Goal: Information Seeking & Learning: Learn about a topic

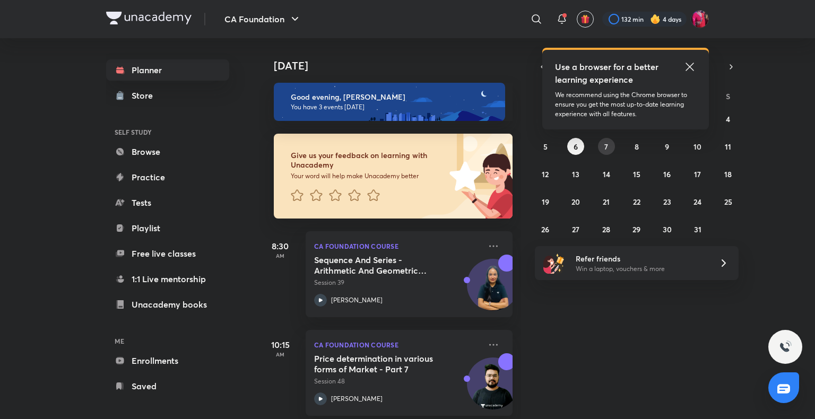
click at [604, 148] on abbr "7" at bounding box center [606, 147] width 4 height 10
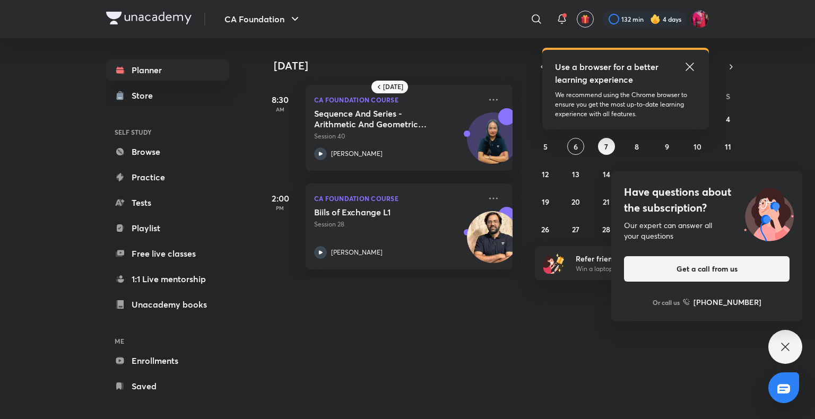
click at [686, 66] on icon at bounding box center [689, 66] width 13 height 13
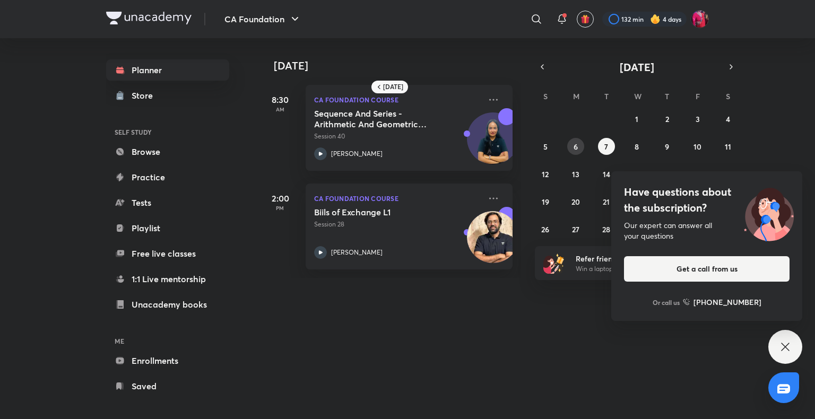
click at [577, 148] on abbr "6" at bounding box center [576, 147] width 4 height 10
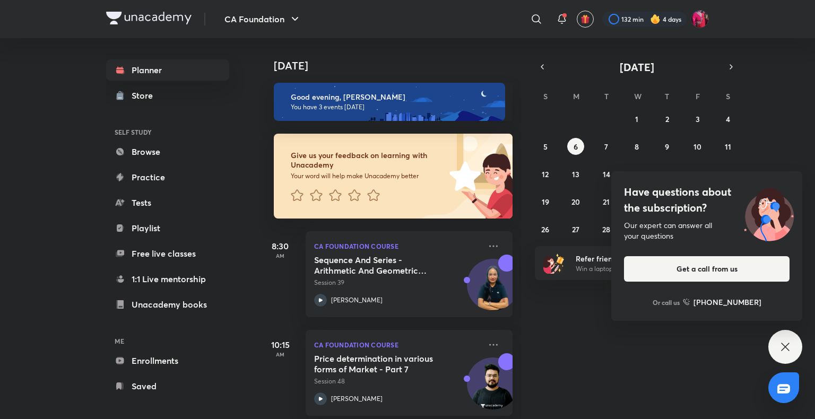
click at [772, 346] on div "Have questions about the subscription? Our expert can answer all your questions…" at bounding box center [785, 347] width 34 height 34
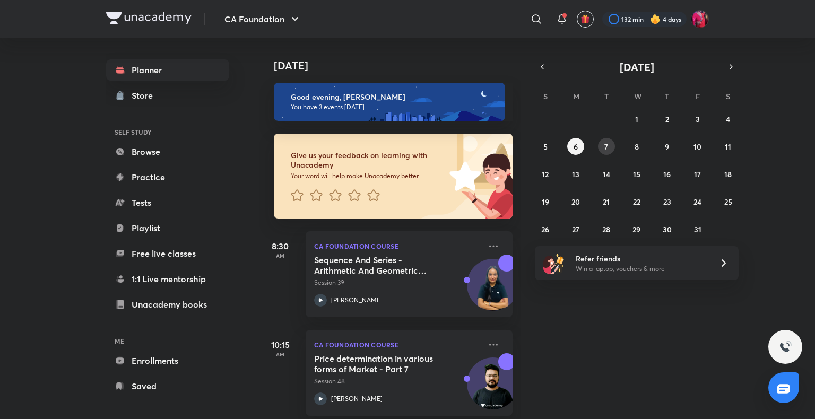
click at [607, 151] on button "7" at bounding box center [606, 146] width 17 height 17
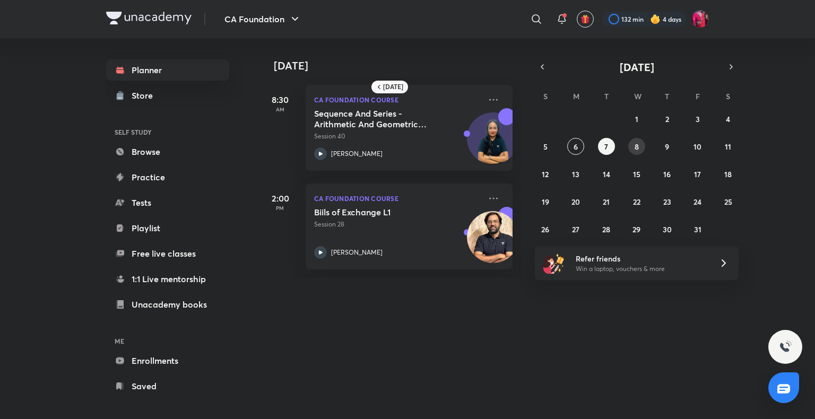
click at [635, 150] on abbr "8" at bounding box center [637, 147] width 4 height 10
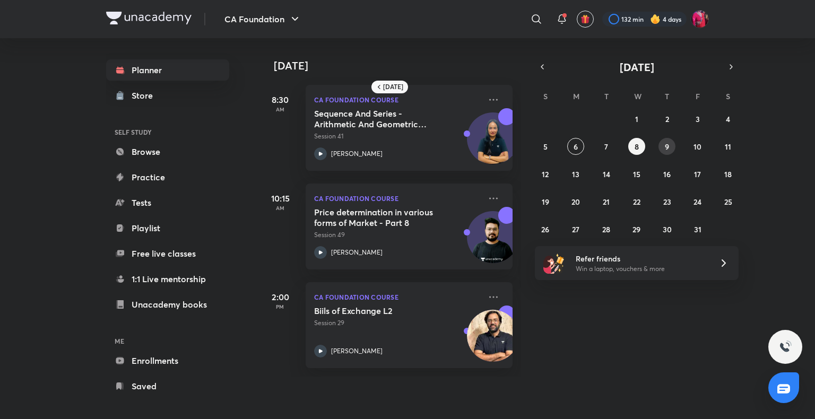
click at [668, 143] on abbr "9" at bounding box center [667, 147] width 4 height 10
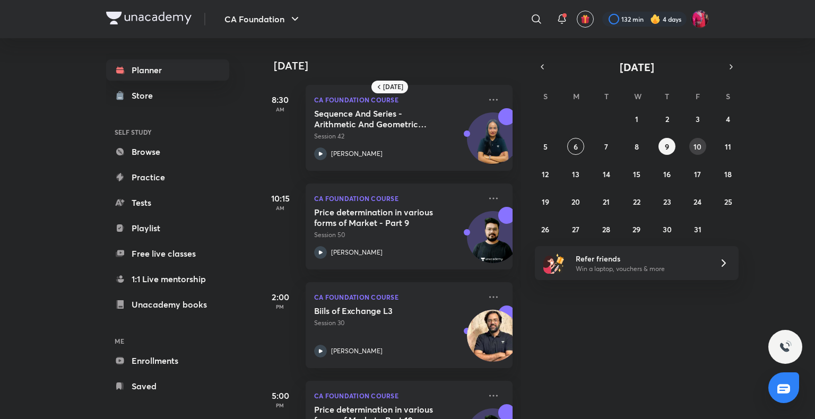
click at [703, 149] on button "10" at bounding box center [697, 146] width 17 height 17
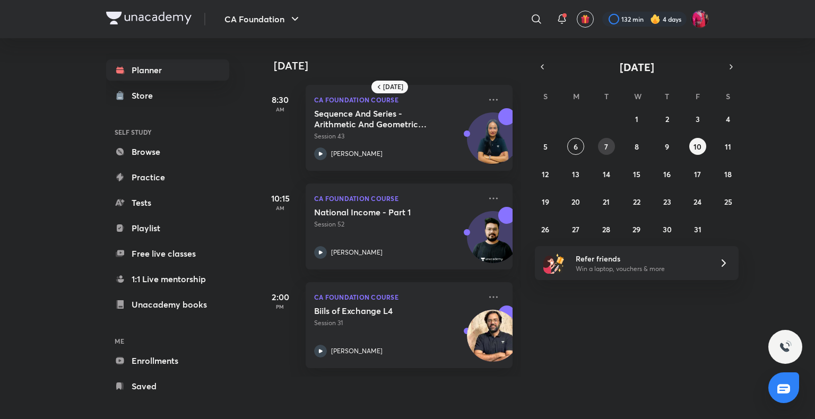
click at [608, 149] on button "7" at bounding box center [606, 146] width 17 height 17
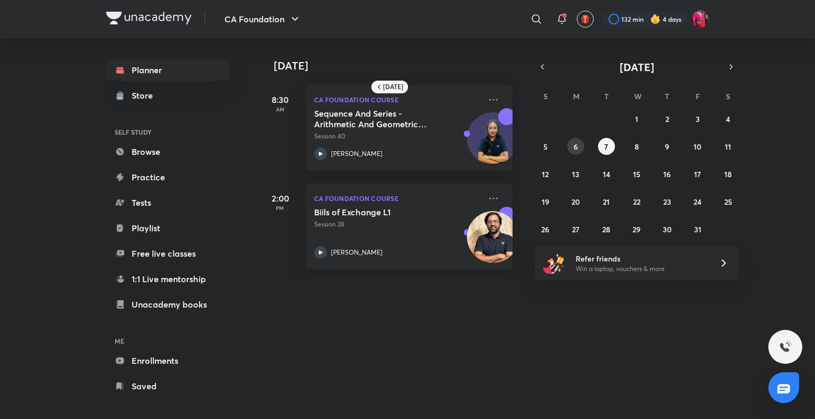
click at [571, 145] on button "6" at bounding box center [575, 146] width 17 height 17
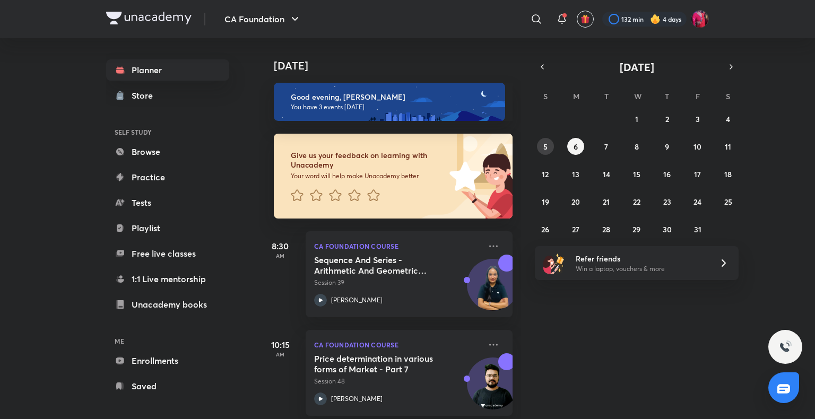
click at [545, 146] on abbr "5" at bounding box center [545, 147] width 4 height 10
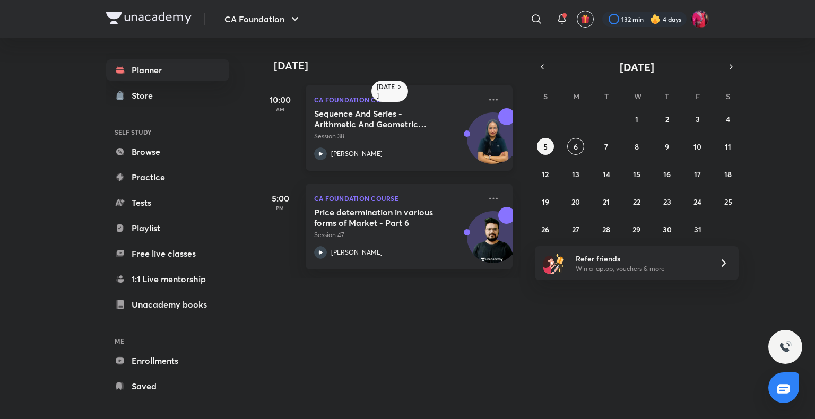
click at [315, 155] on icon at bounding box center [320, 154] width 13 height 13
